Goal: Task Accomplishment & Management: Manage account settings

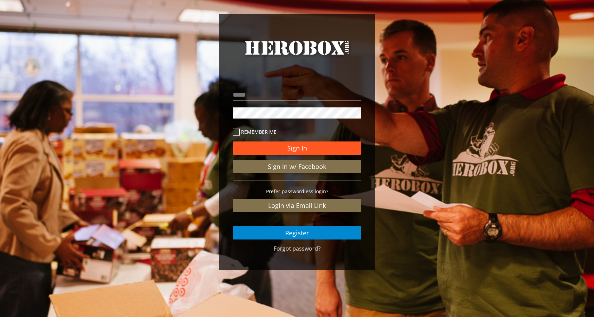
type input "**********"
click at [295, 145] on button "Sign In" at bounding box center [297, 147] width 128 height 13
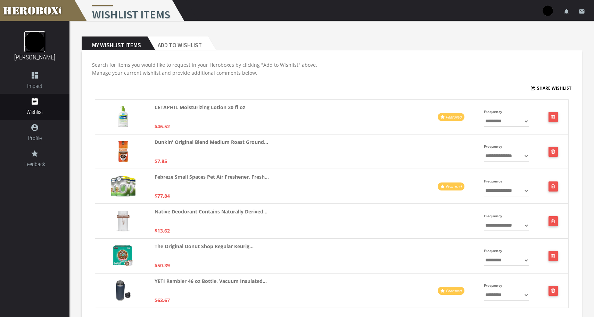
click at [35, 50] on img at bounding box center [34, 41] width 21 height 21
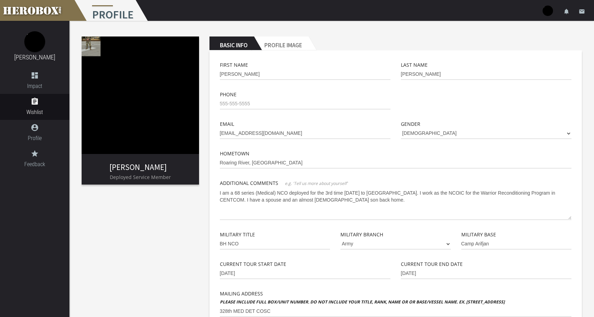
click at [90, 47] on img at bounding box center [140, 94] width 117 height 117
click at [277, 41] on h2 "Profile Image" at bounding box center [281, 43] width 55 height 14
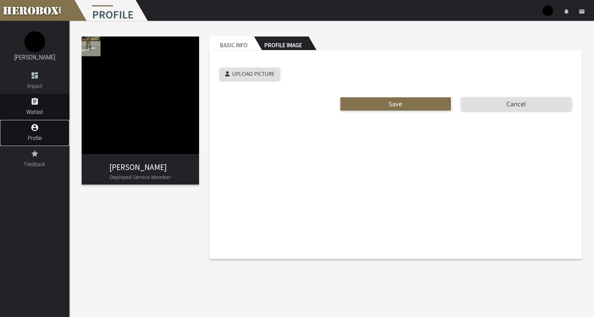
click at [35, 134] on span "Profile" at bounding box center [34, 138] width 69 height 9
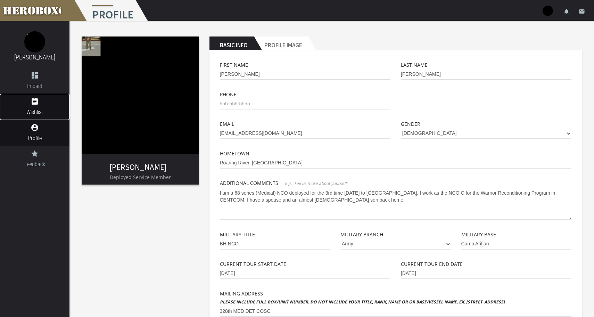
click at [35, 111] on span "Wishlist" at bounding box center [34, 112] width 69 height 9
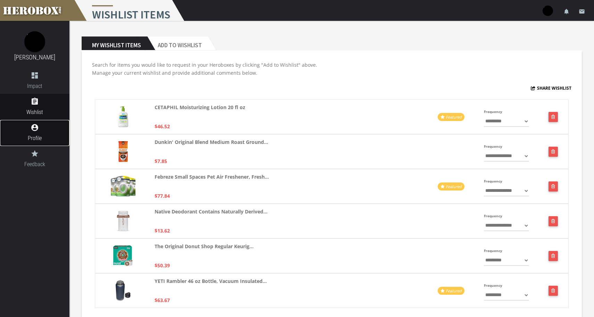
click at [33, 130] on icon "account_circle" at bounding box center [34, 127] width 69 height 8
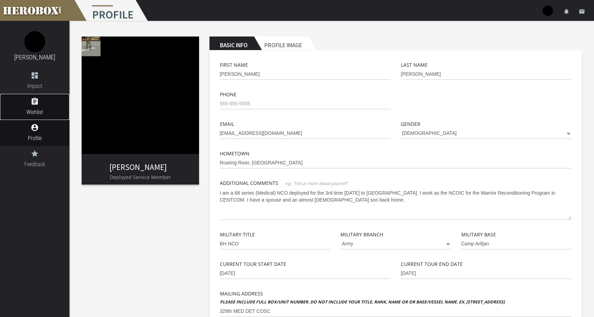
click at [39, 106] on link "assignment Wishlist" at bounding box center [34, 107] width 69 height 26
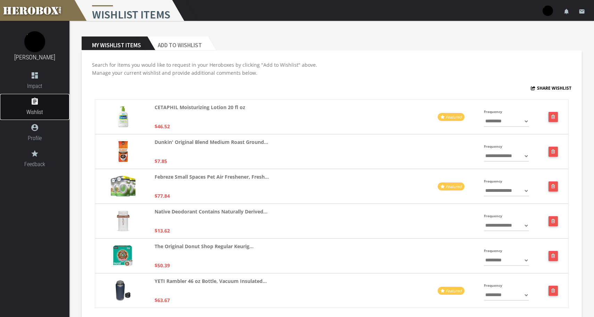
click at [39, 106] on link "assignment Wishlist" at bounding box center [34, 107] width 69 height 26
click at [39, 91] on link "dashboard Impact" at bounding box center [34, 81] width 69 height 26
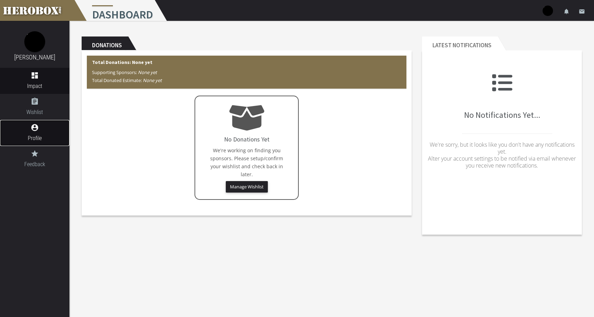
click at [35, 130] on icon "account_circle" at bounding box center [34, 127] width 69 height 8
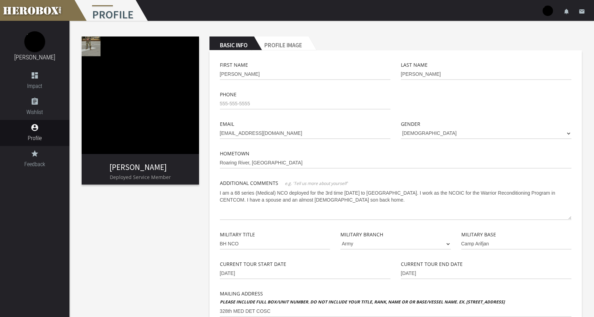
click at [157, 220] on div "Christopher Waddell Deployed Service Member Basic Info Profile Image First Name…" at bounding box center [331, 241] width 524 height 440
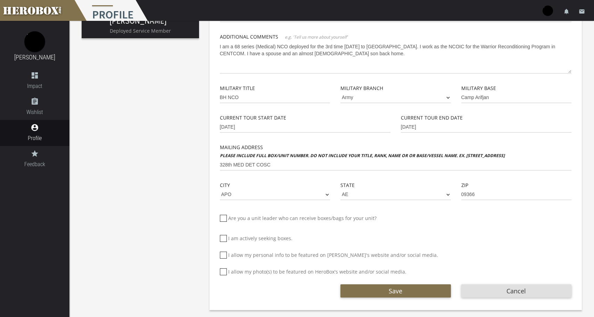
scroll to position [146, 0]
click at [563, 11] on icon "notifications" at bounding box center [566, 11] width 6 height 6
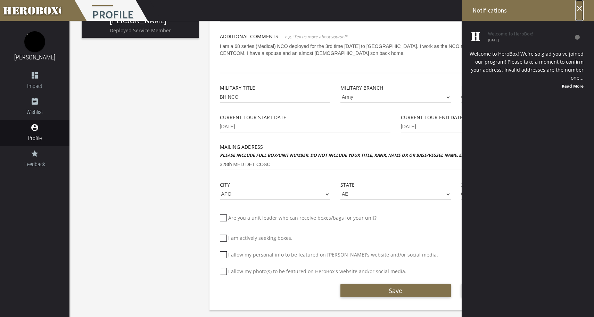
click at [580, 12] on icon "close" at bounding box center [579, 8] width 8 height 8
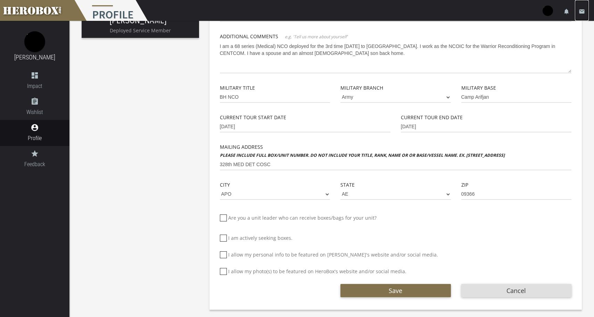
click at [580, 15] on link "email" at bounding box center [582, 10] width 14 height 21
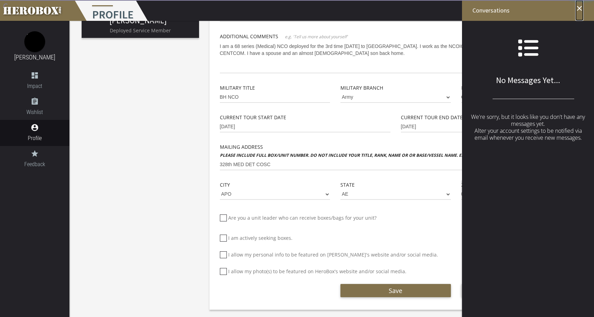
click at [580, 15] on link "close" at bounding box center [579, 10] width 8 height 21
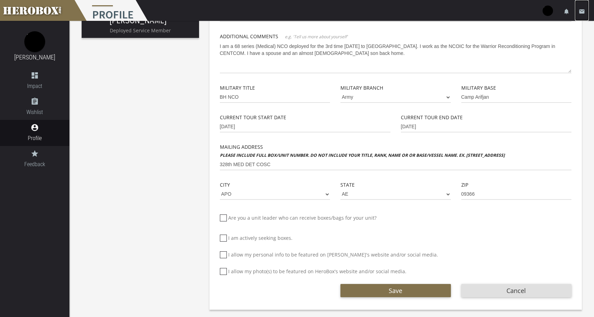
click at [581, 11] on icon "email" at bounding box center [581, 11] width 6 height 6
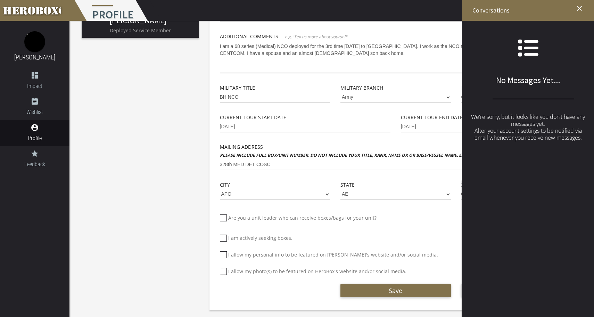
click at [420, 70] on textarea "I am a 68 series (Medical) NCO deployed for the 3rd time in three years to the …" at bounding box center [396, 57] width 352 height 33
click at [176, 114] on div "Christopher Waddell Deployed Service Member Basic Info Profile Image First Name…" at bounding box center [331, 94] width 524 height 440
click at [30, 44] on img at bounding box center [34, 41] width 21 height 21
click at [167, 90] on div "Christopher Waddell Deployed Service Member Basic Info Profile Image First Name…" at bounding box center [331, 94] width 524 height 440
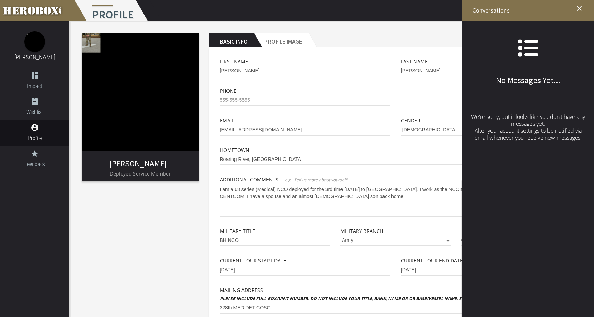
scroll to position [0, 0]
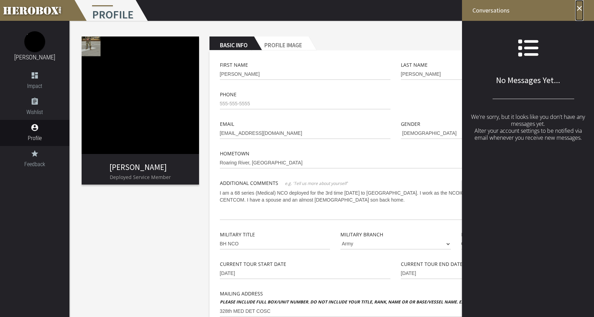
click at [579, 8] on icon "close" at bounding box center [579, 8] width 8 height 8
